Goal: Task Accomplishment & Management: Manage account settings

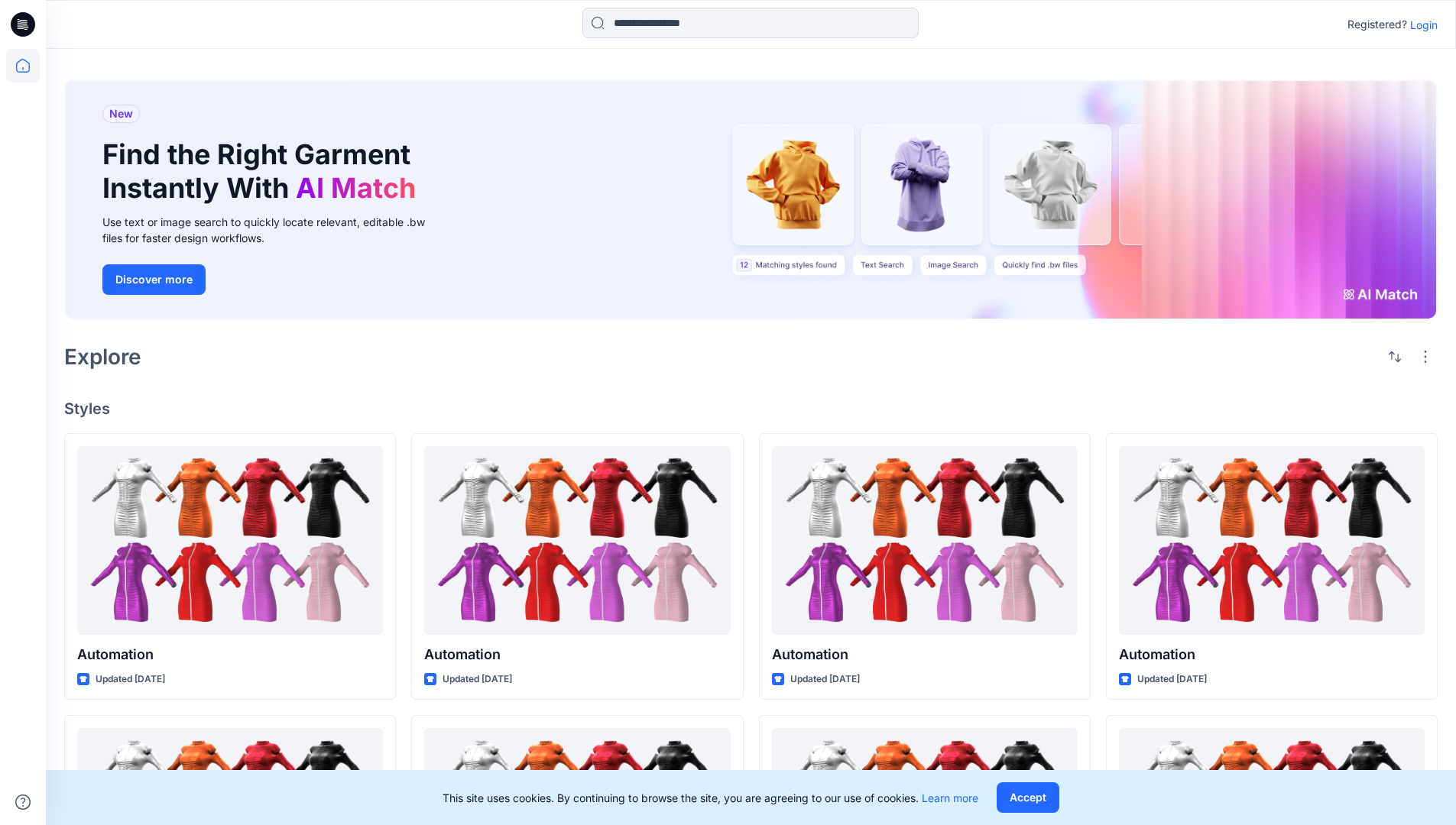
click at [1420, 24] on p "Login" at bounding box center [1424, 24] width 28 height 16
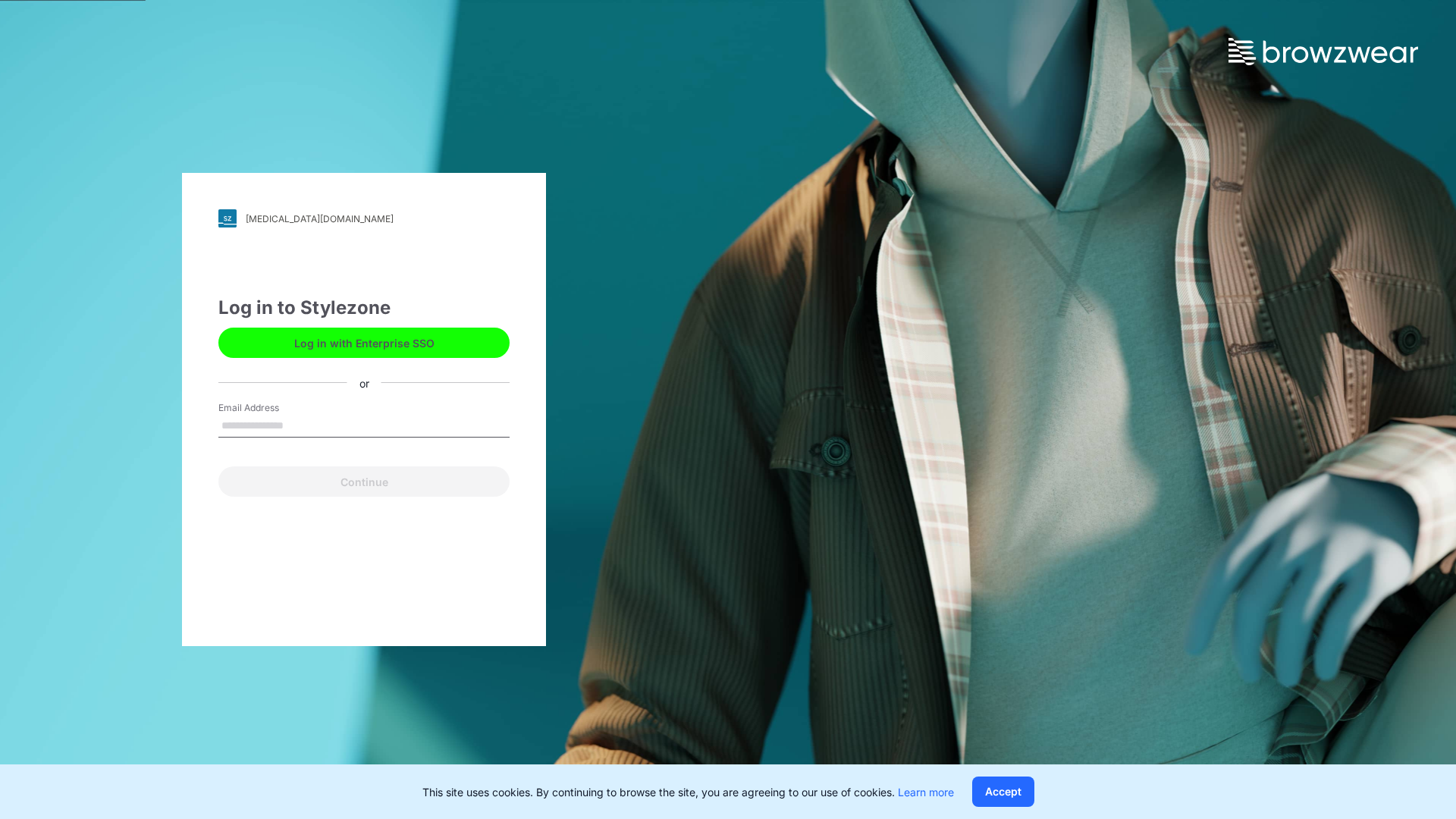
click at [299, 425] on input "Email Address" at bounding box center [364, 426] width 291 height 22
type input "**********"
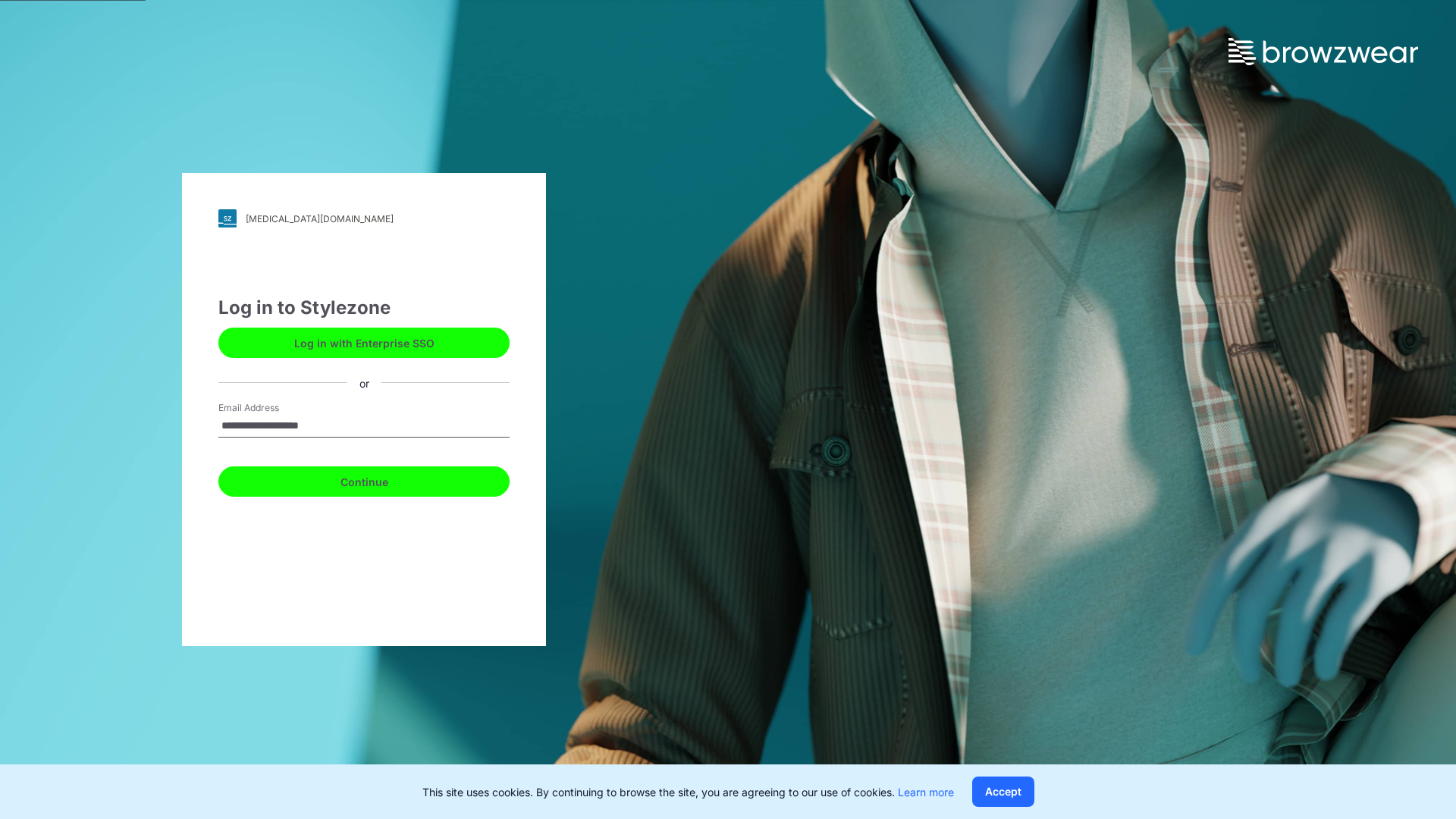
click at [381, 480] on button "Continue" at bounding box center [364, 481] width 291 height 30
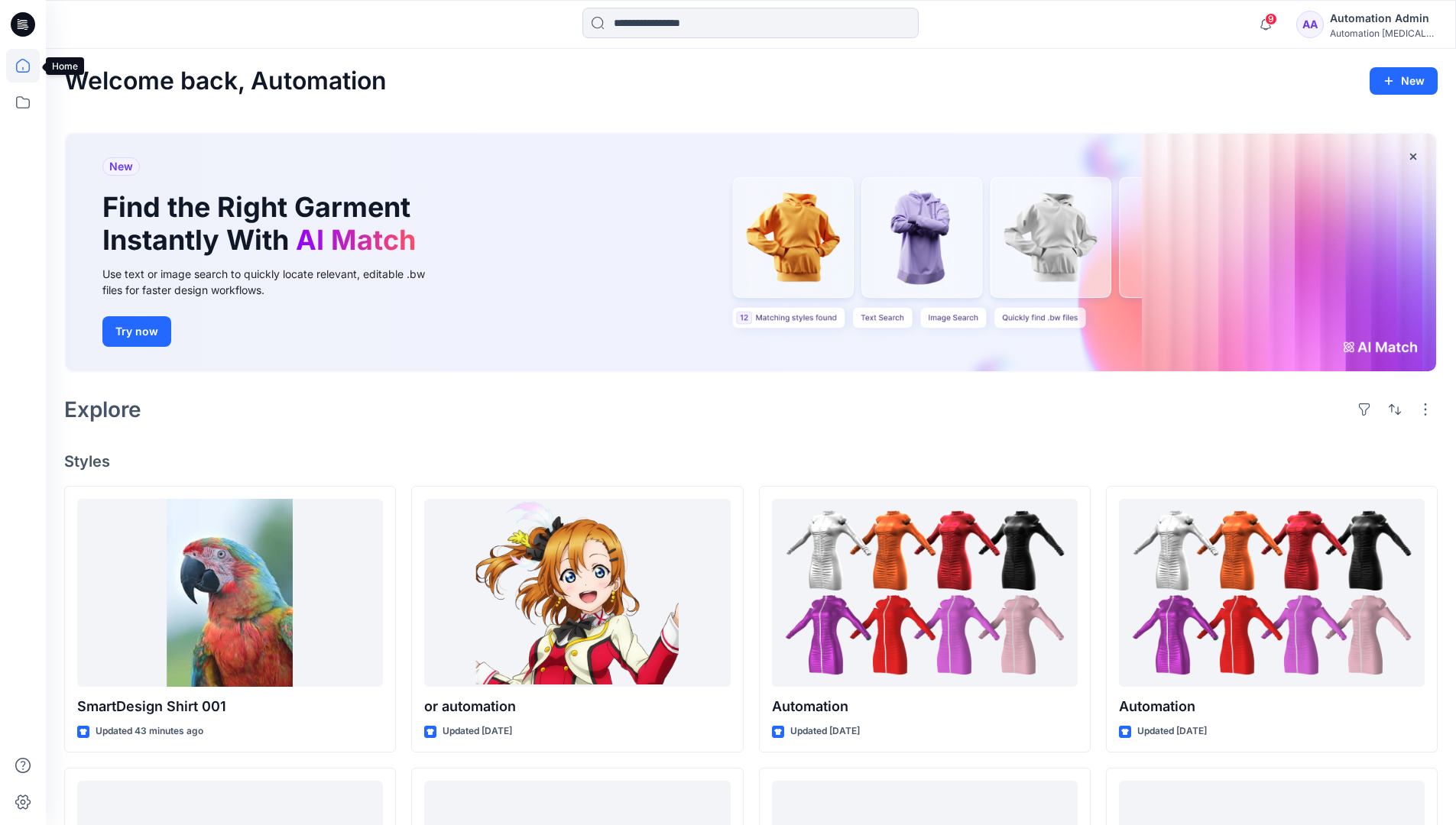
click at [29, 66] on icon at bounding box center [23, 66] width 14 height 14
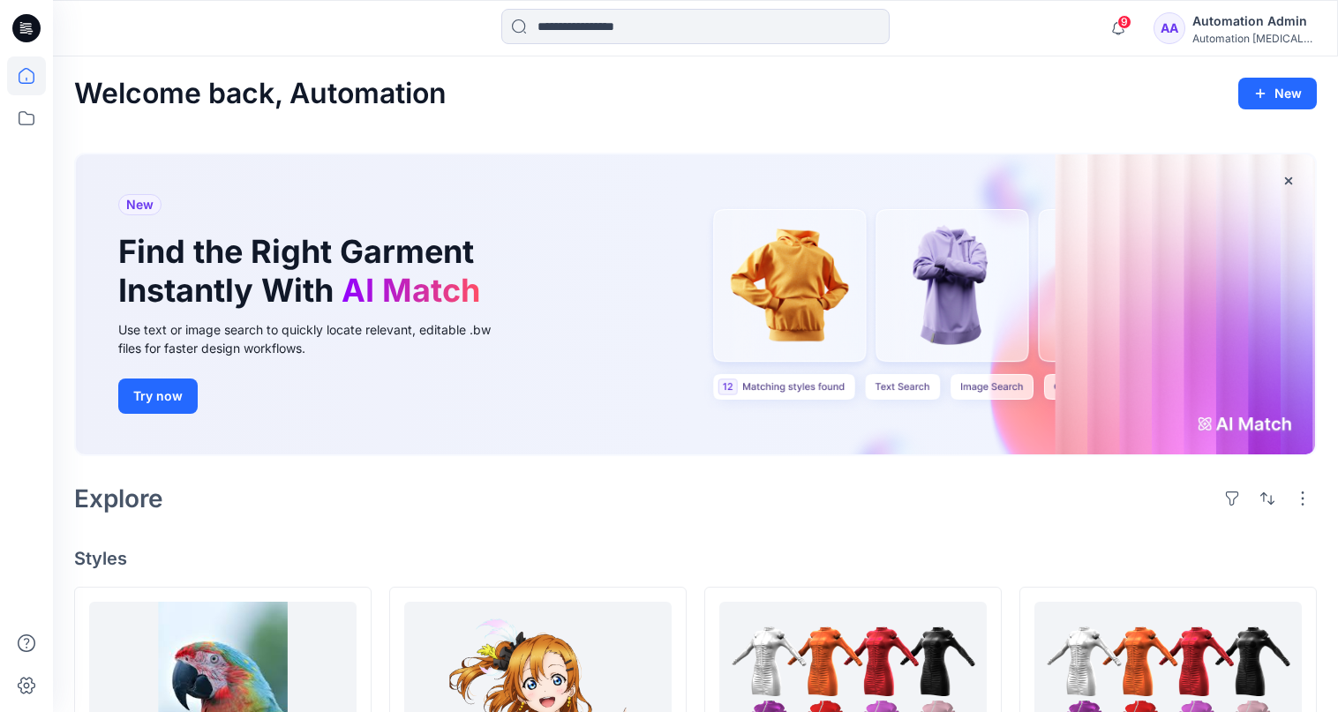
scroll to position [71, 0]
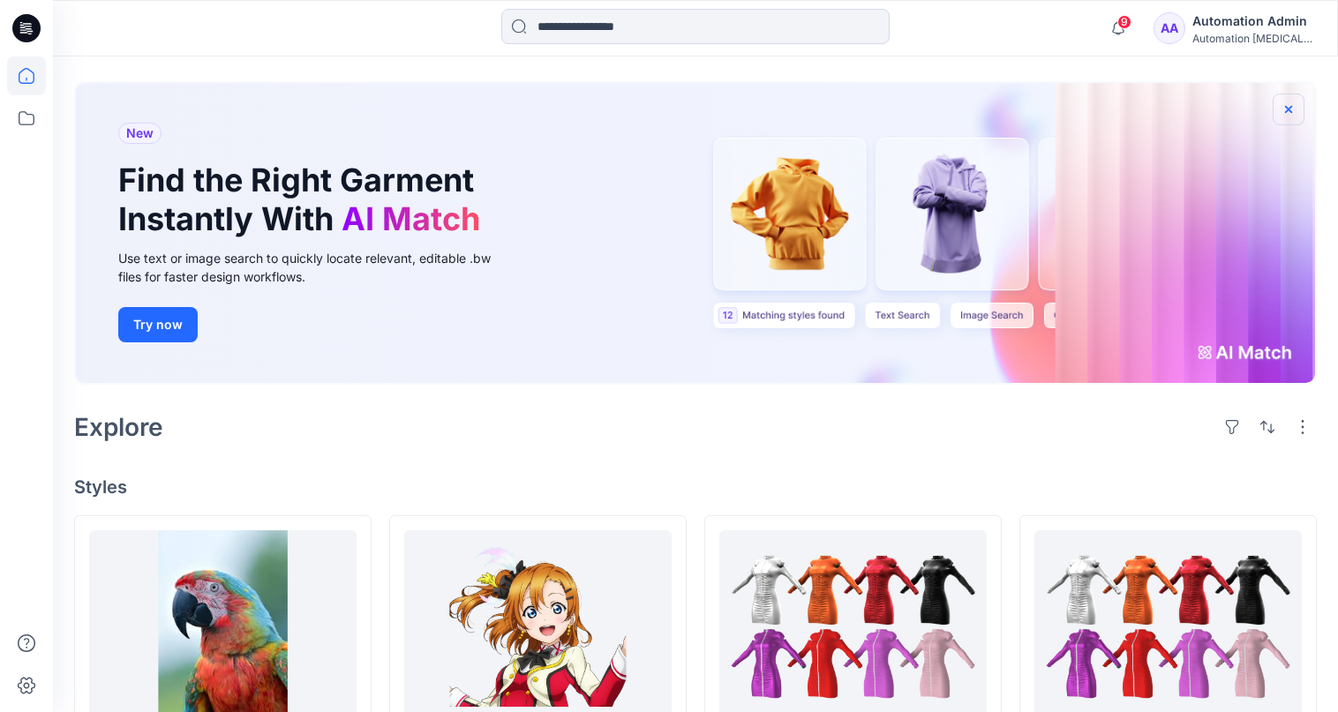
click at [1287, 109] on icon "button" at bounding box center [1288, 108] width 7 height 7
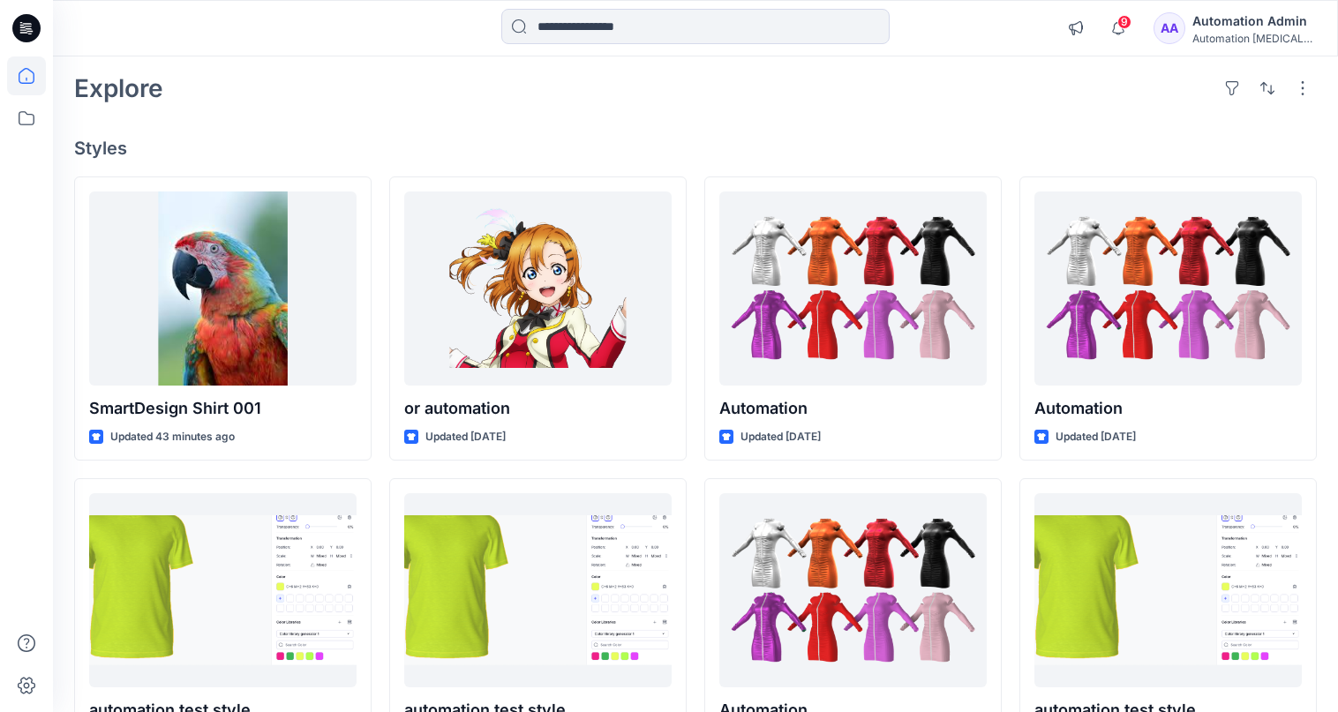
click at [1260, 41] on div "Automation testim..." at bounding box center [1254, 38] width 124 height 13
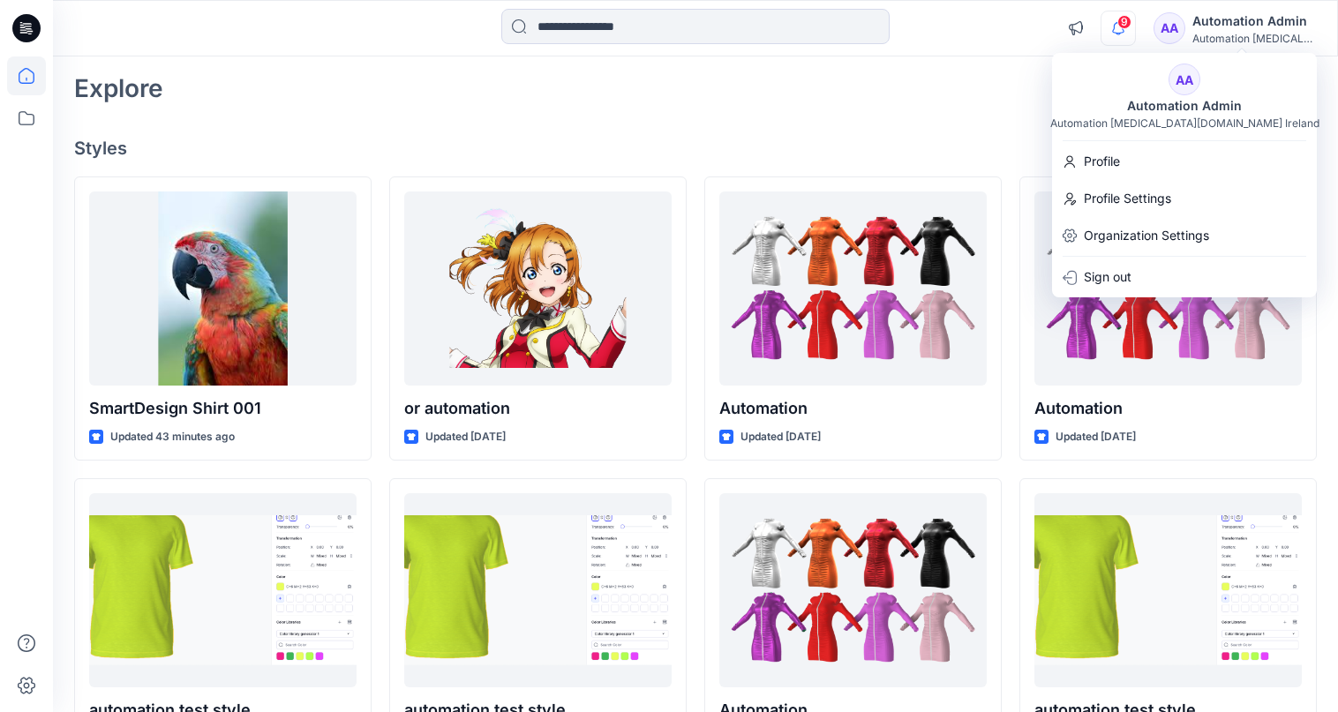
click at [1124, 29] on icon "button" at bounding box center [1118, 27] width 12 height 11
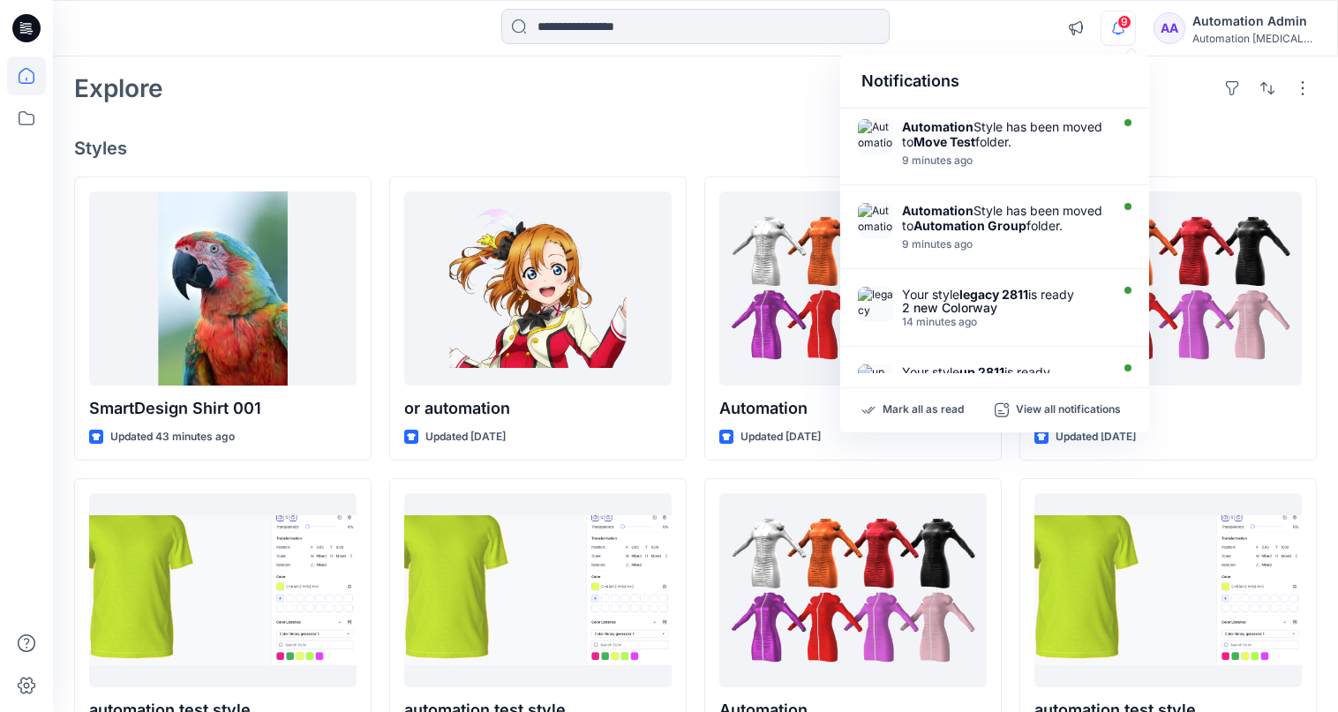
scroll to position [0, 0]
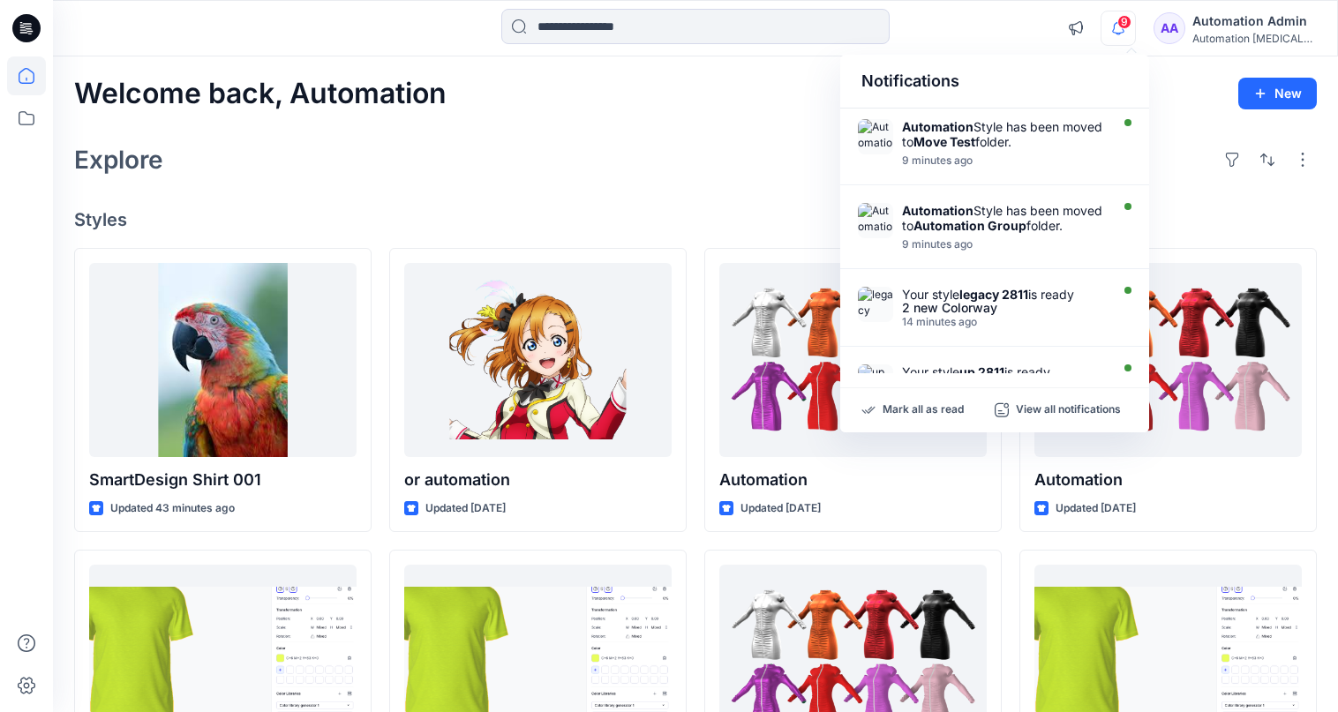
click at [875, 89] on div "Notifications" at bounding box center [994, 82] width 309 height 54
click at [700, 37] on input at bounding box center [695, 26] width 388 height 35
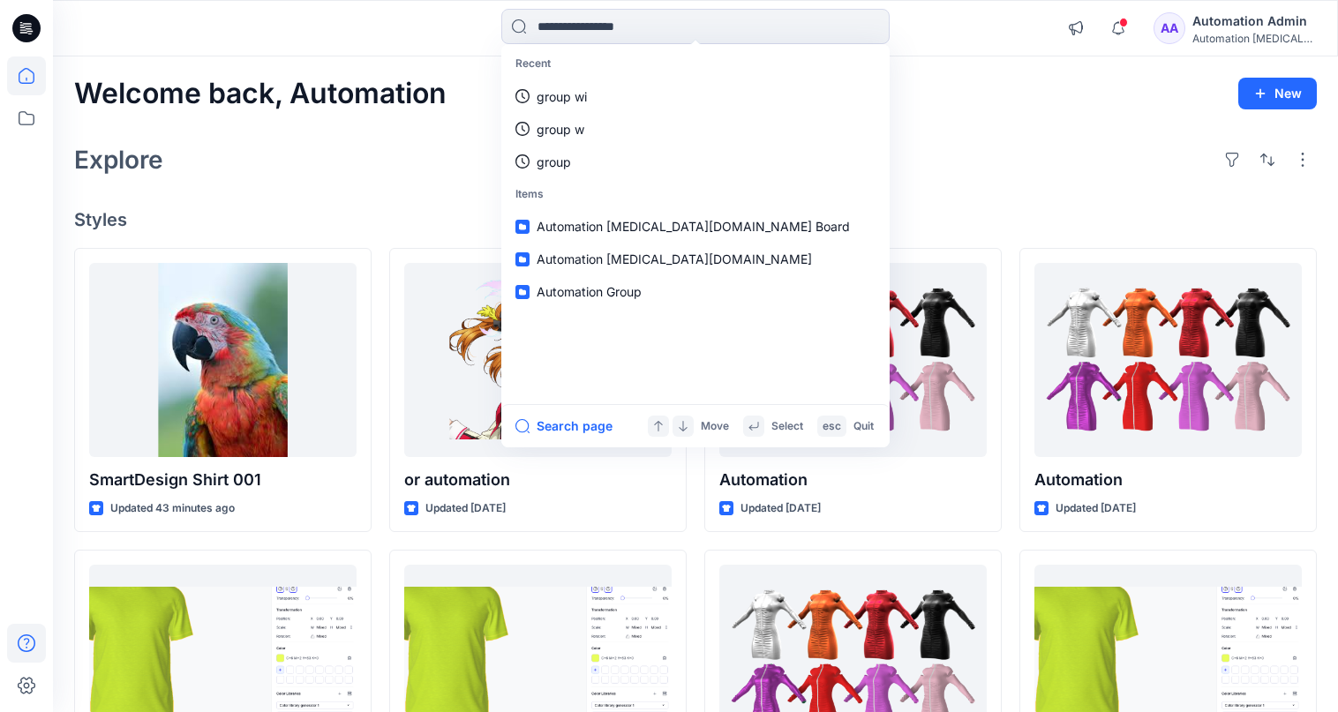
click at [22, 641] on icon at bounding box center [26, 643] width 39 height 39
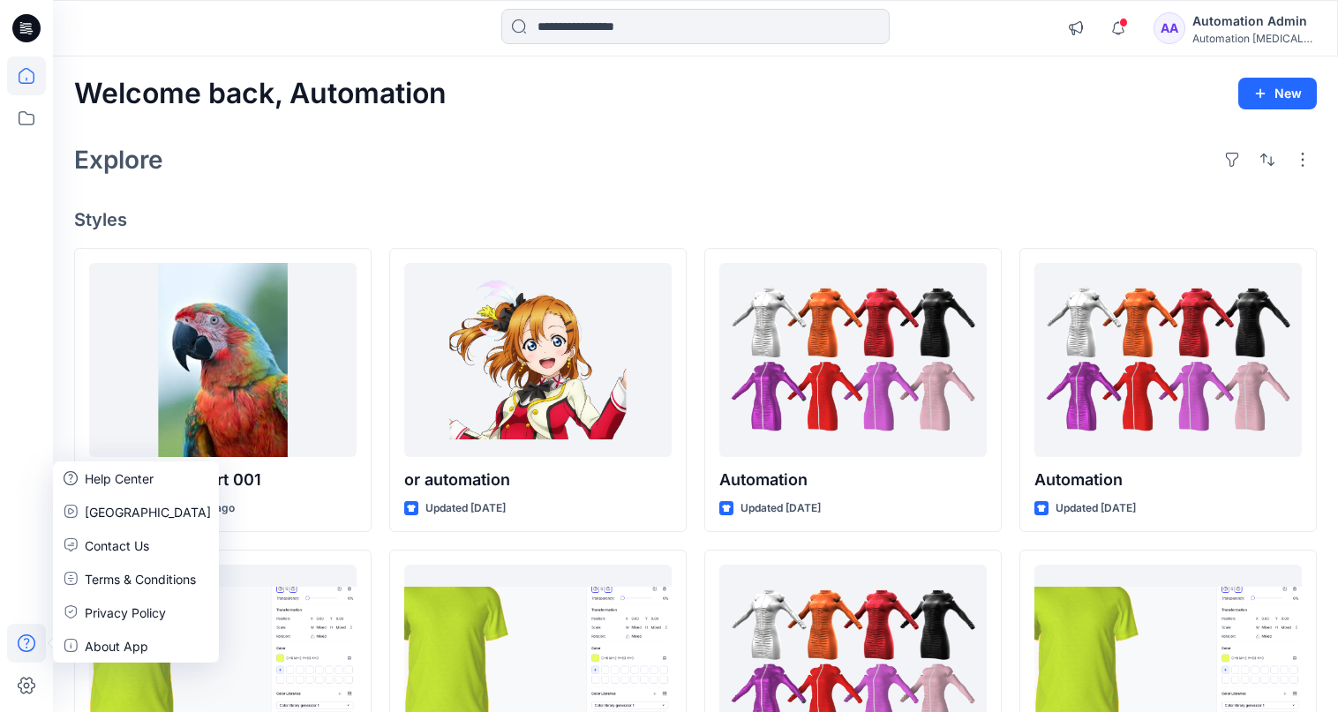
click at [319, 174] on div "Explore" at bounding box center [695, 160] width 1242 height 42
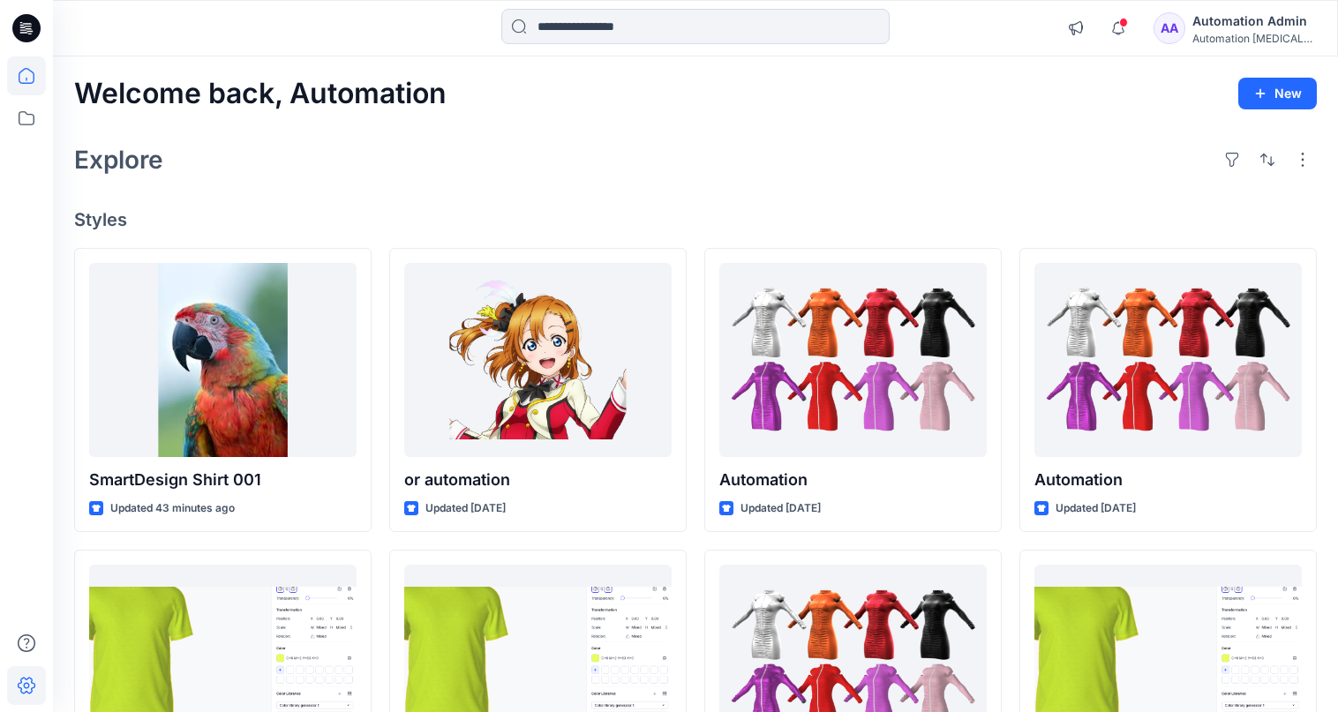
click at [35, 679] on icon at bounding box center [26, 685] width 39 height 39
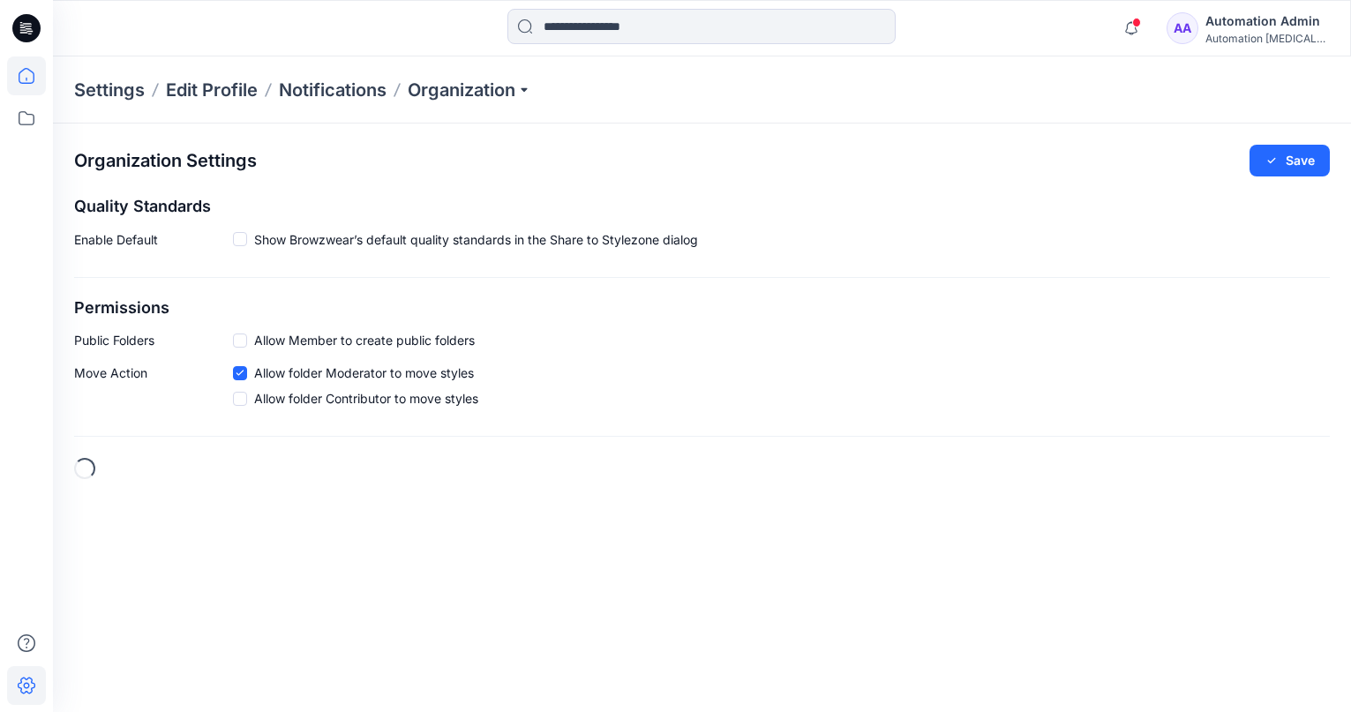
click at [36, 79] on icon at bounding box center [26, 75] width 39 height 39
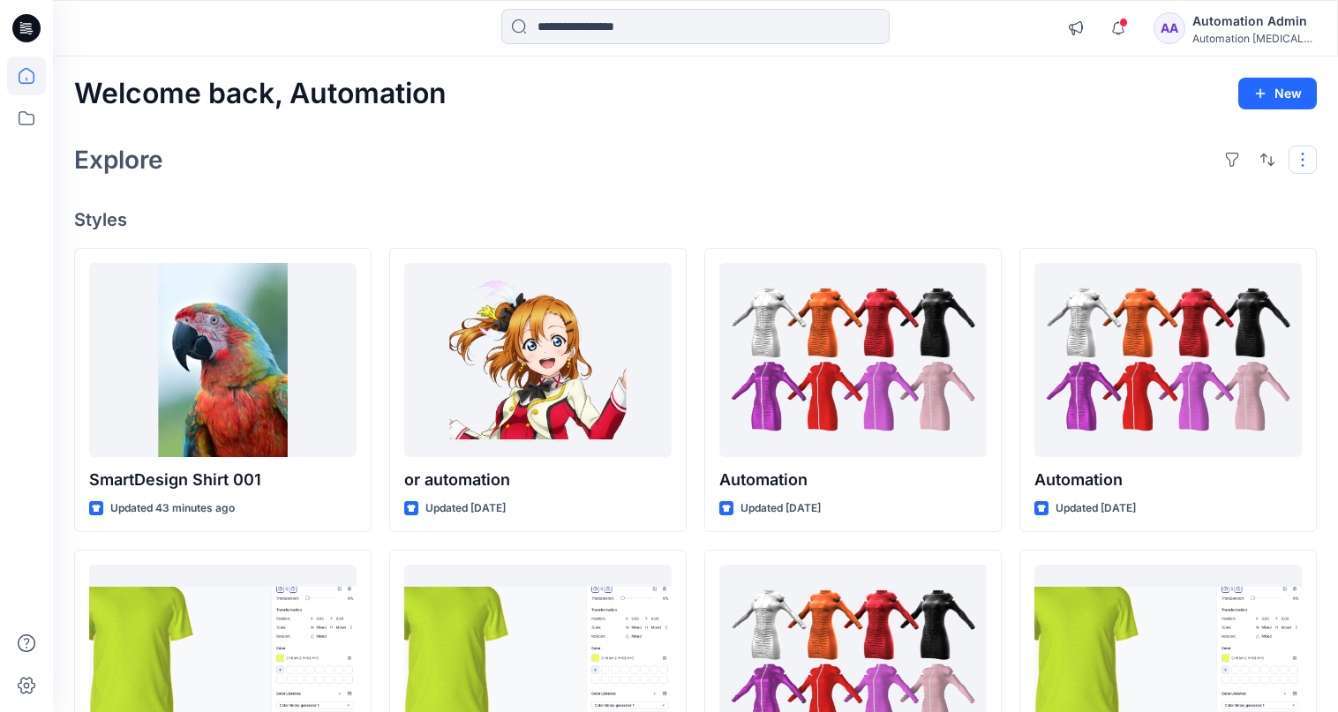
click at [1299, 168] on button "button" at bounding box center [1302, 160] width 28 height 28
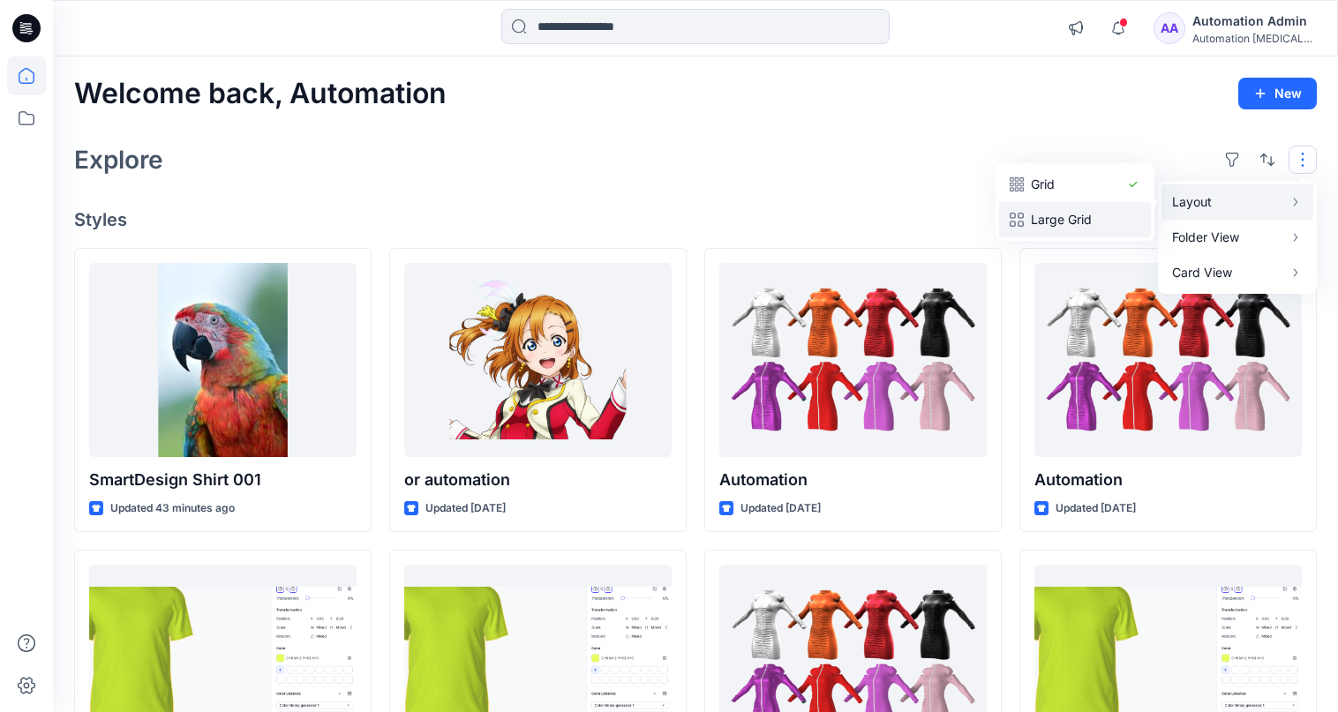
click at [1092, 210] on p "Large Grid" at bounding box center [1074, 219] width 88 height 21
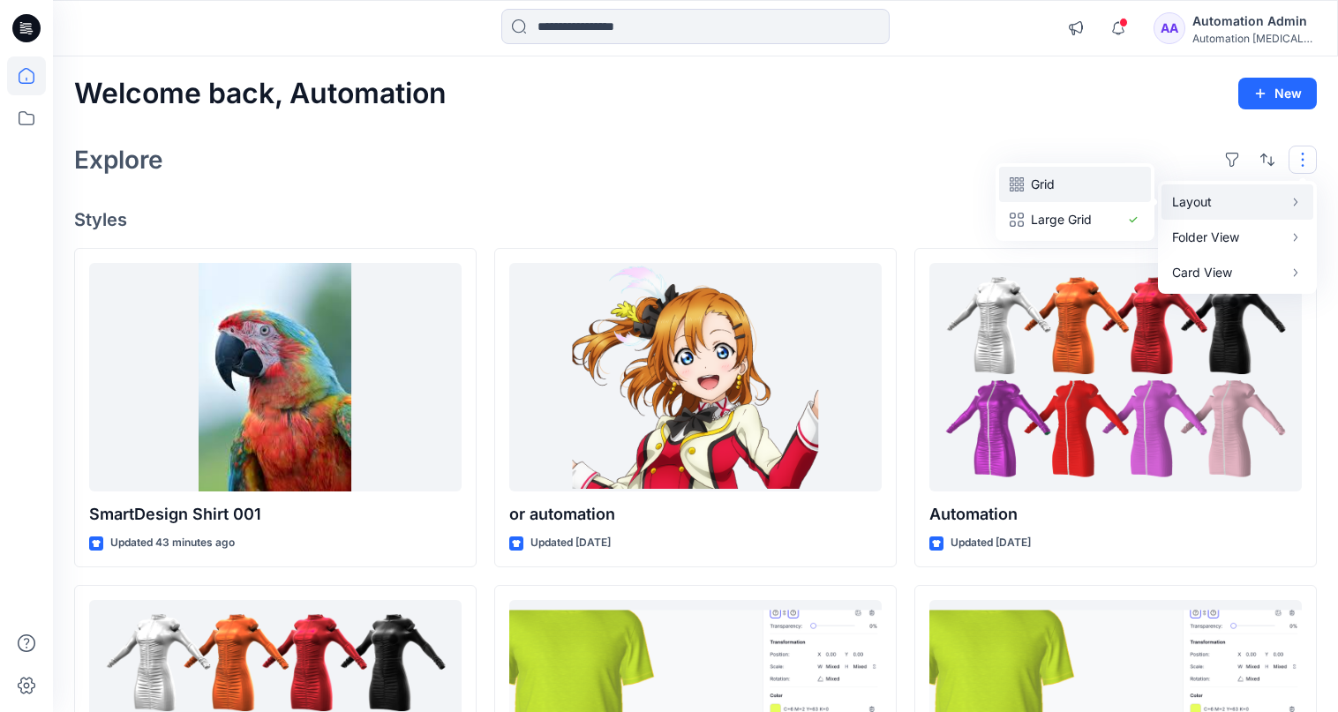
click at [1053, 184] on p "Grid" at bounding box center [1074, 184] width 88 height 21
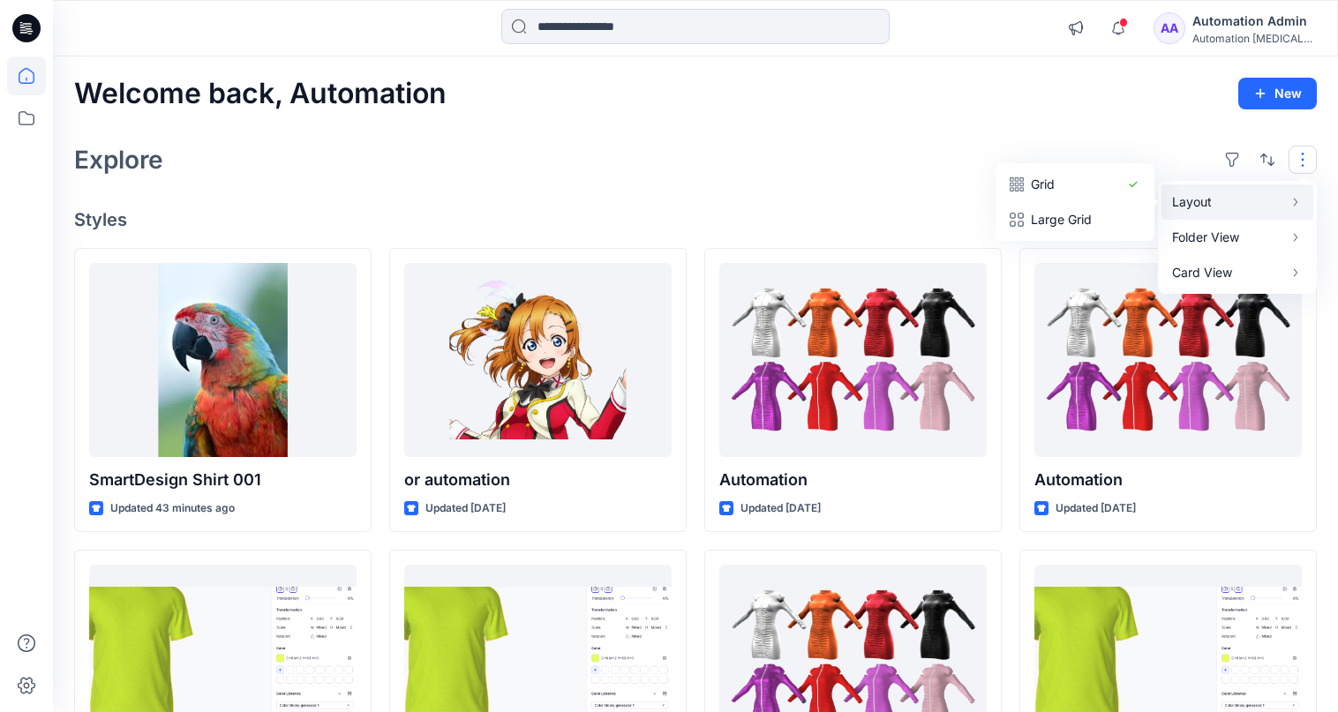
click at [1303, 160] on button "button" at bounding box center [1302, 160] width 28 height 28
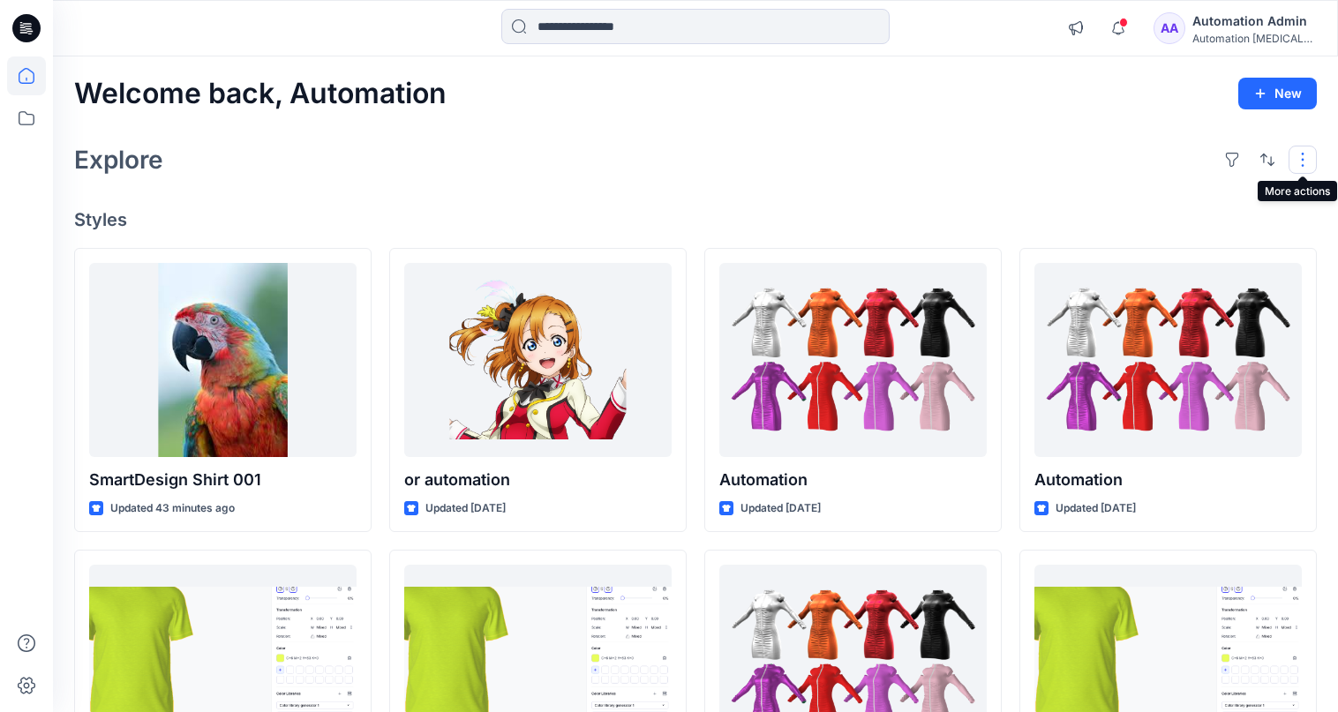
click at [1294, 160] on button "button" at bounding box center [1302, 160] width 28 height 28
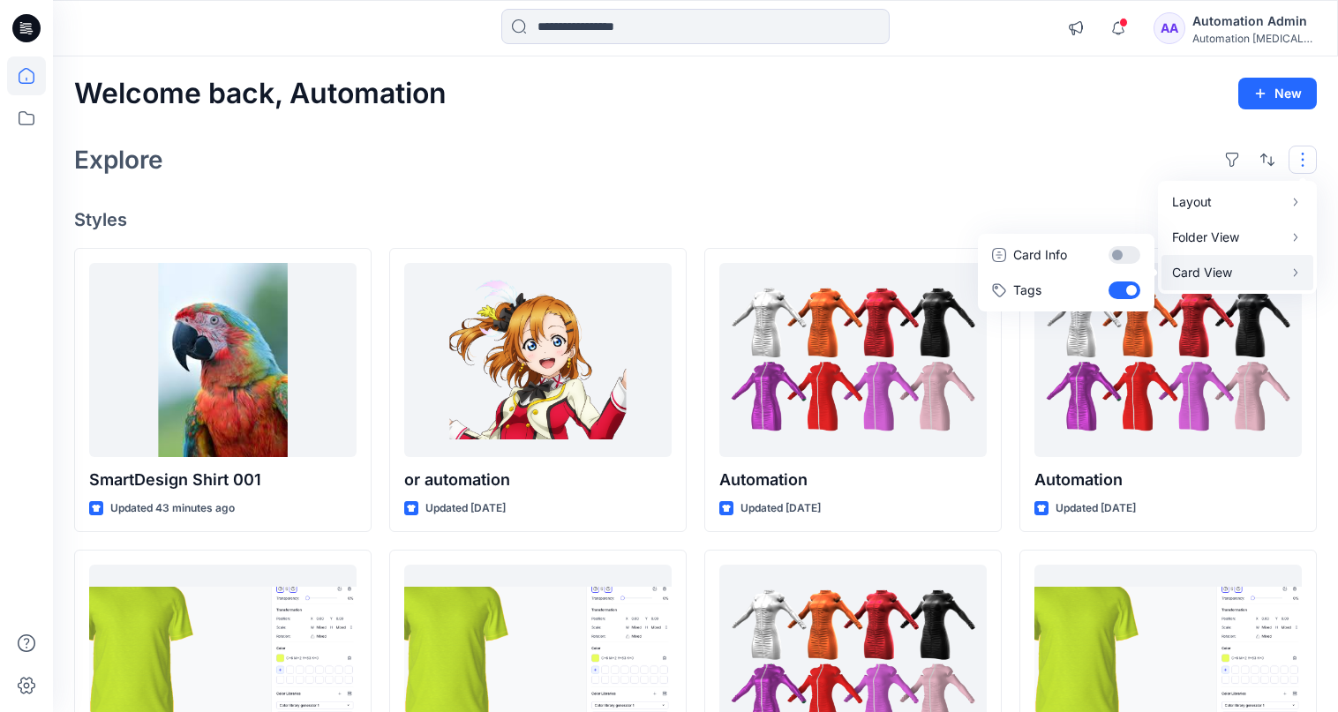
click at [1245, 267] on p "Card View" at bounding box center [1227, 272] width 111 height 21
click at [1122, 254] on button "Card Info" at bounding box center [1065, 254] width 169 height 35
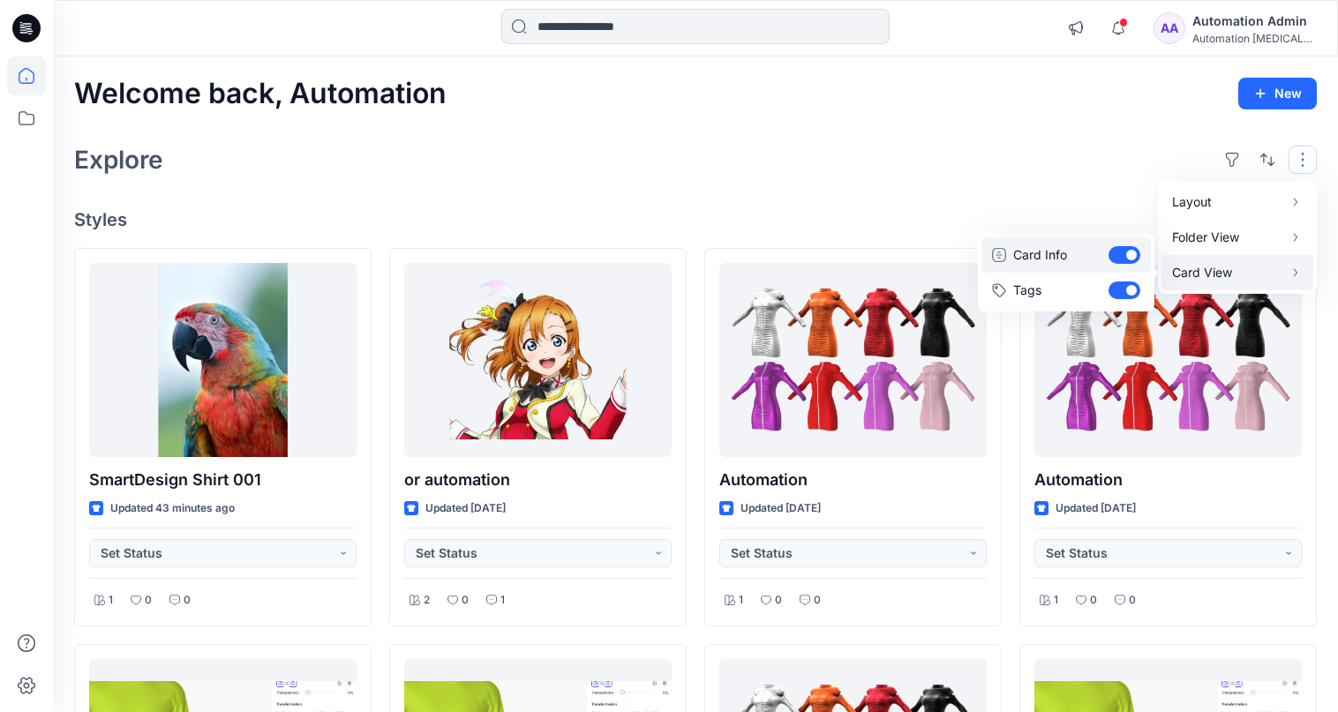
click at [1122, 254] on button "Card Info" at bounding box center [1065, 254] width 169 height 35
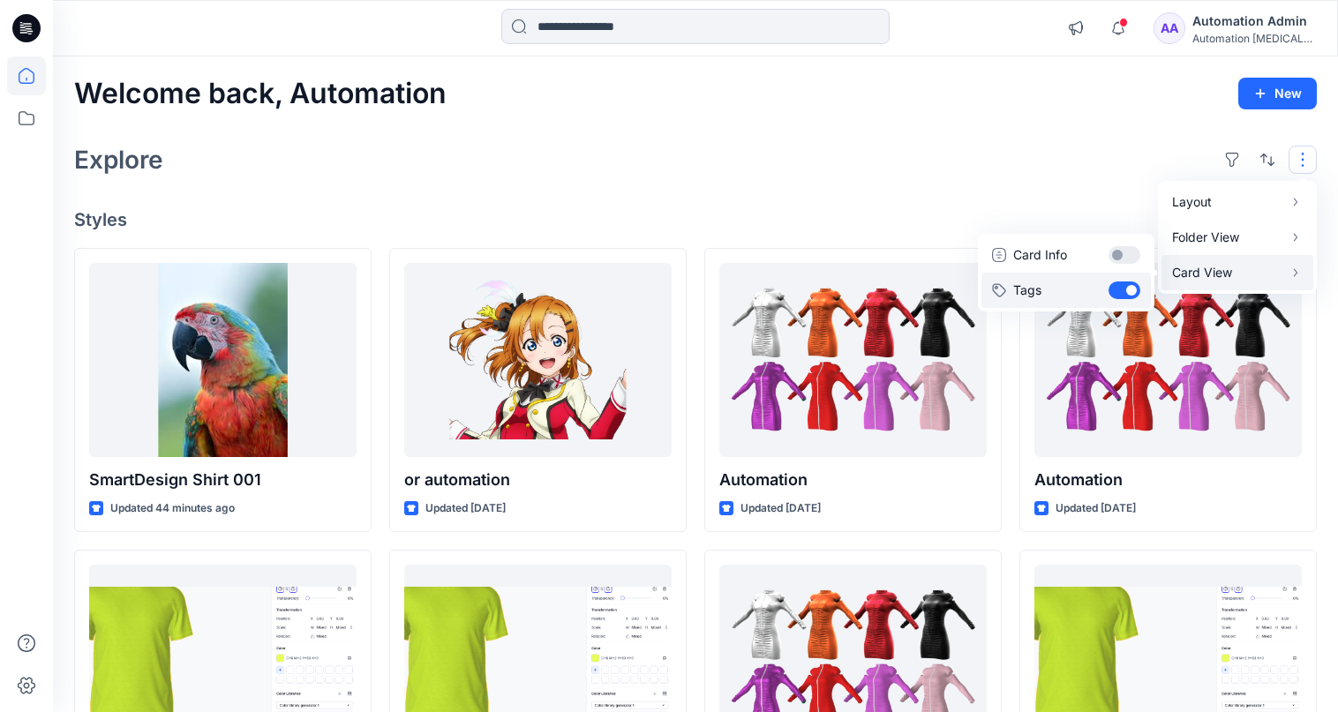
click at [1124, 287] on button "Tags" at bounding box center [1065, 290] width 169 height 35
click at [1283, 154] on div "Layout Grid Large Grid Folder View Compact Card Card View Card Info Tags" at bounding box center [1267, 160] width 99 height 28
click at [1102, 159] on div "Explore" at bounding box center [695, 160] width 1242 height 42
click at [1289, 159] on button "button" at bounding box center [1302, 160] width 28 height 28
click at [1226, 271] on p "Card View" at bounding box center [1227, 272] width 111 height 21
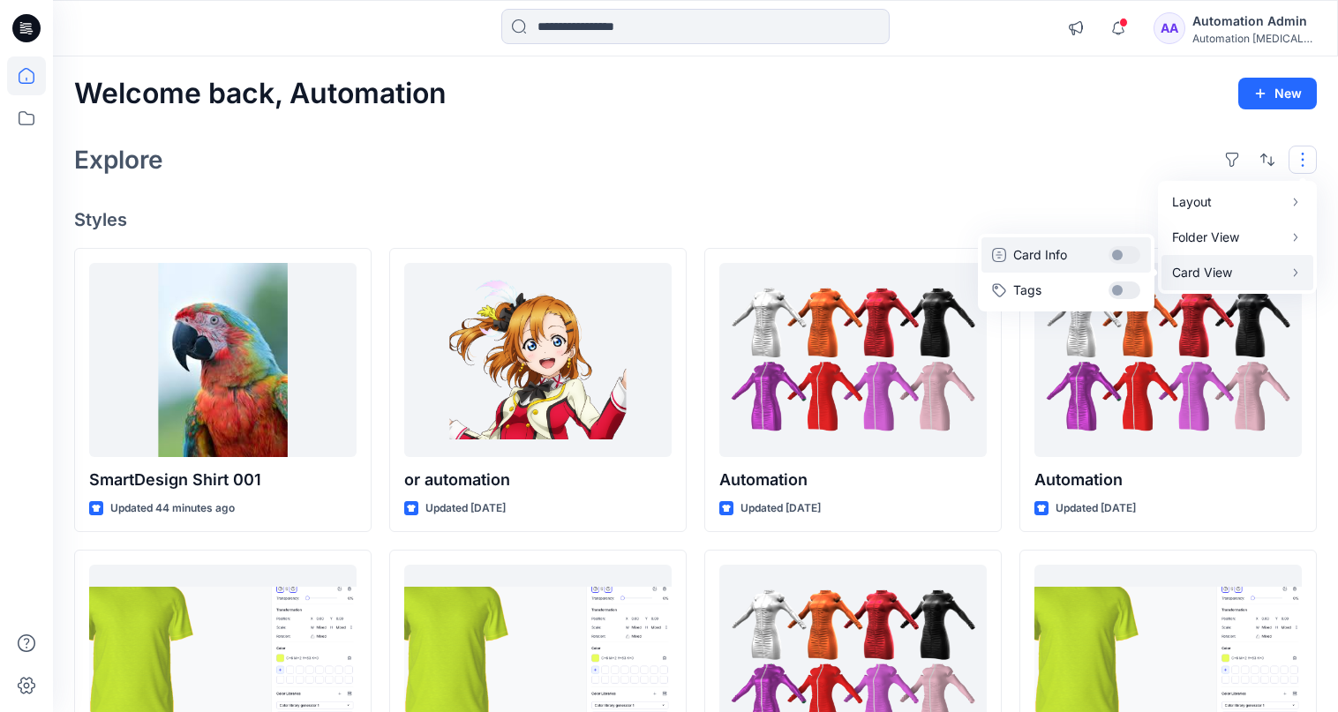
click at [1126, 255] on button "Card Info" at bounding box center [1065, 254] width 169 height 35
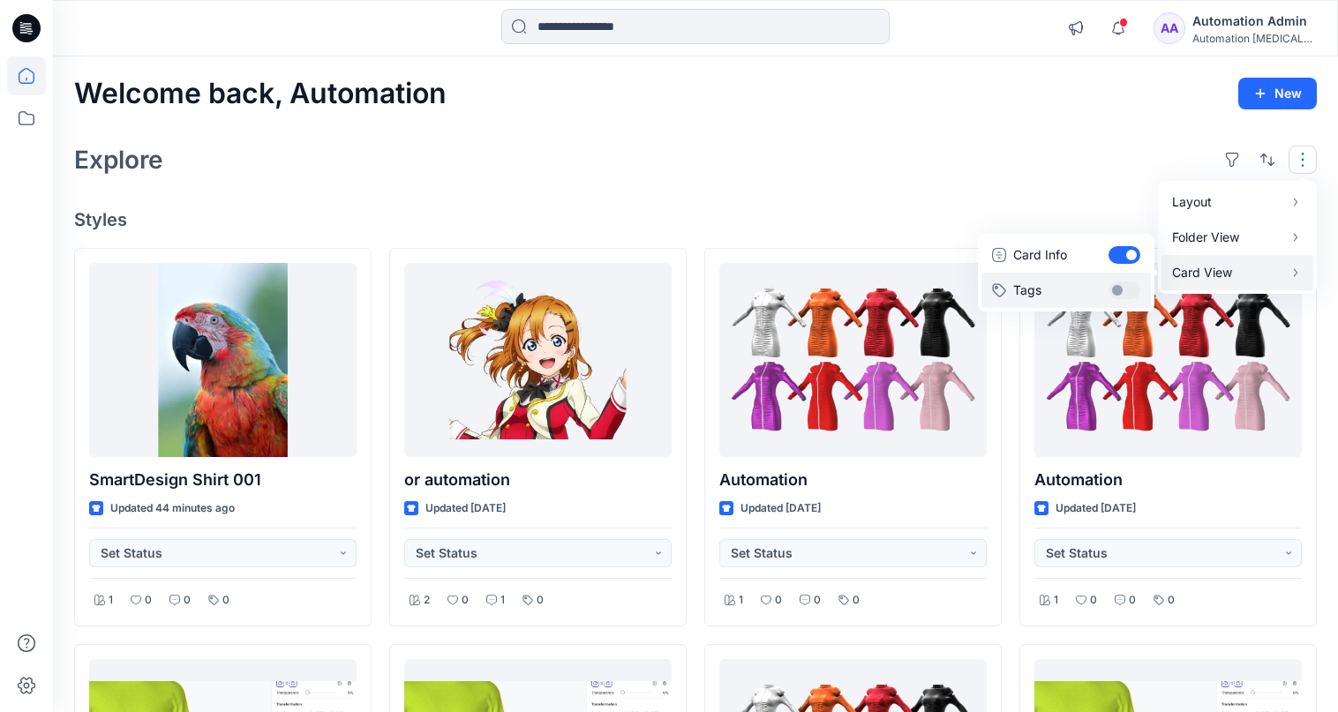
click at [1126, 281] on button "Tags" at bounding box center [1065, 290] width 169 height 35
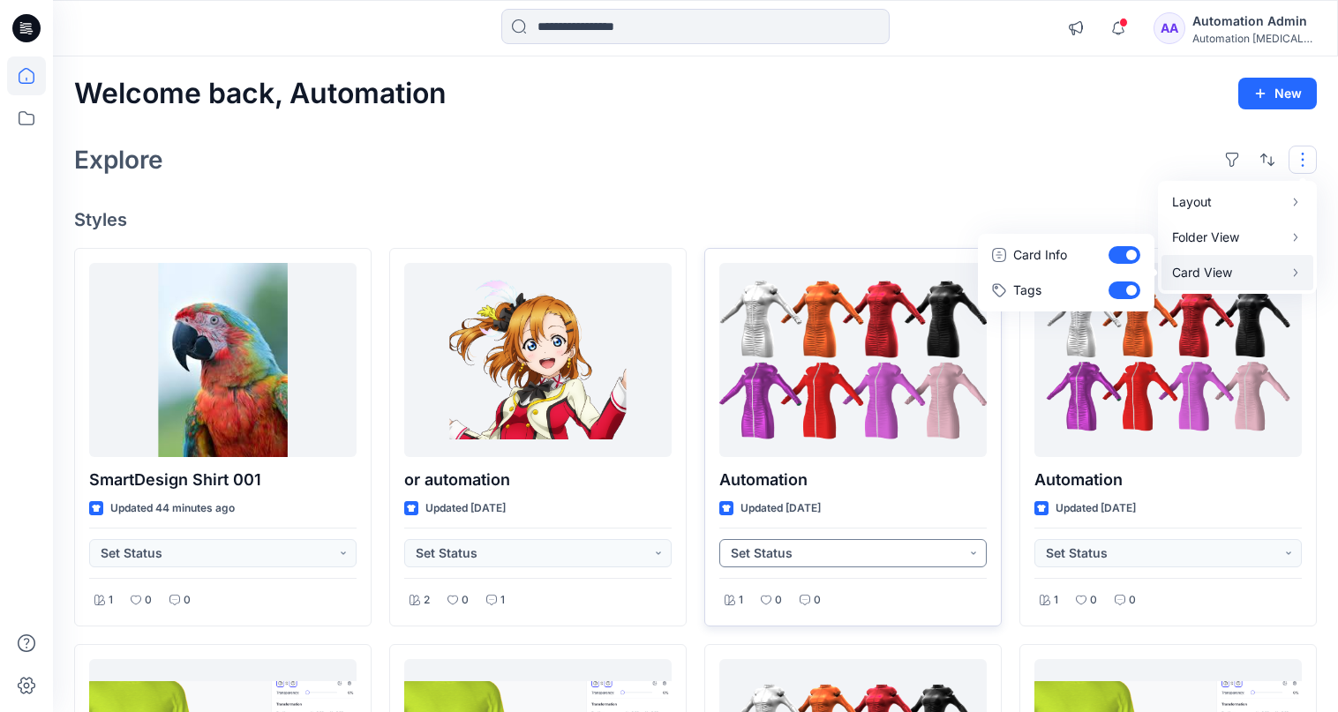
click at [971, 558] on button "Set Status" at bounding box center [852, 553] width 267 height 28
